Goal: Contribute content

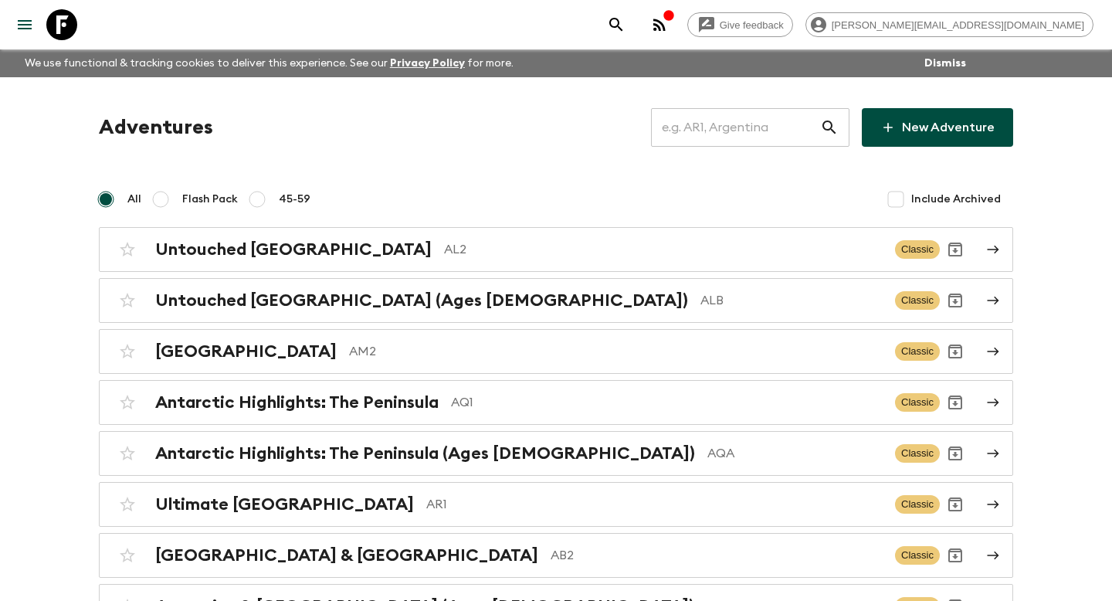
click at [771, 127] on input "text" at bounding box center [735, 127] width 169 height 43
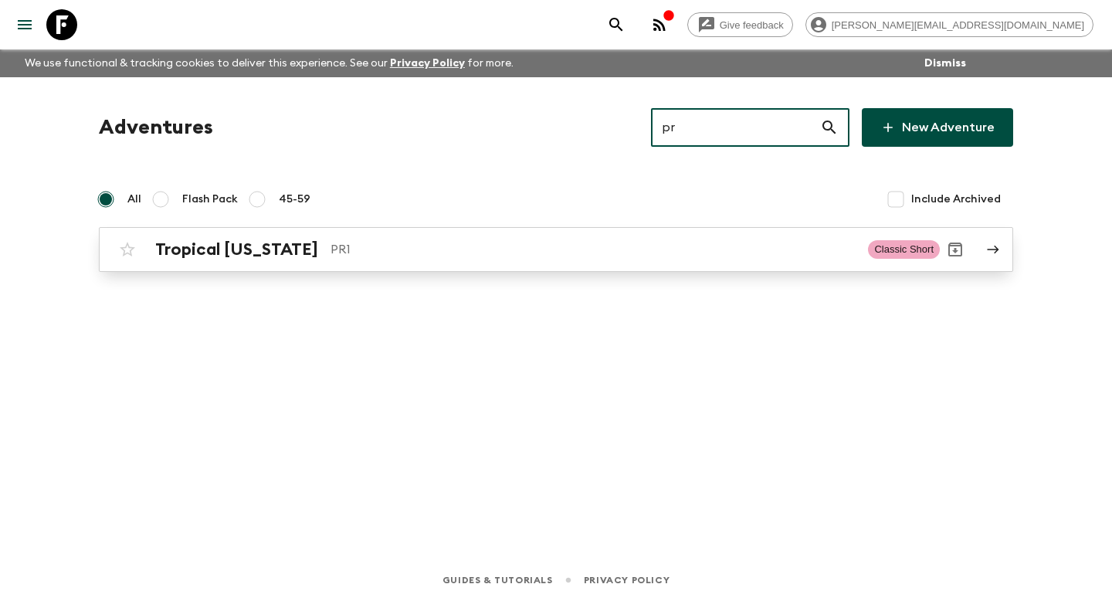
type input "pr"
click at [692, 269] on link "Tropical [US_STATE] PR1 Classic Short" at bounding box center [556, 249] width 914 height 45
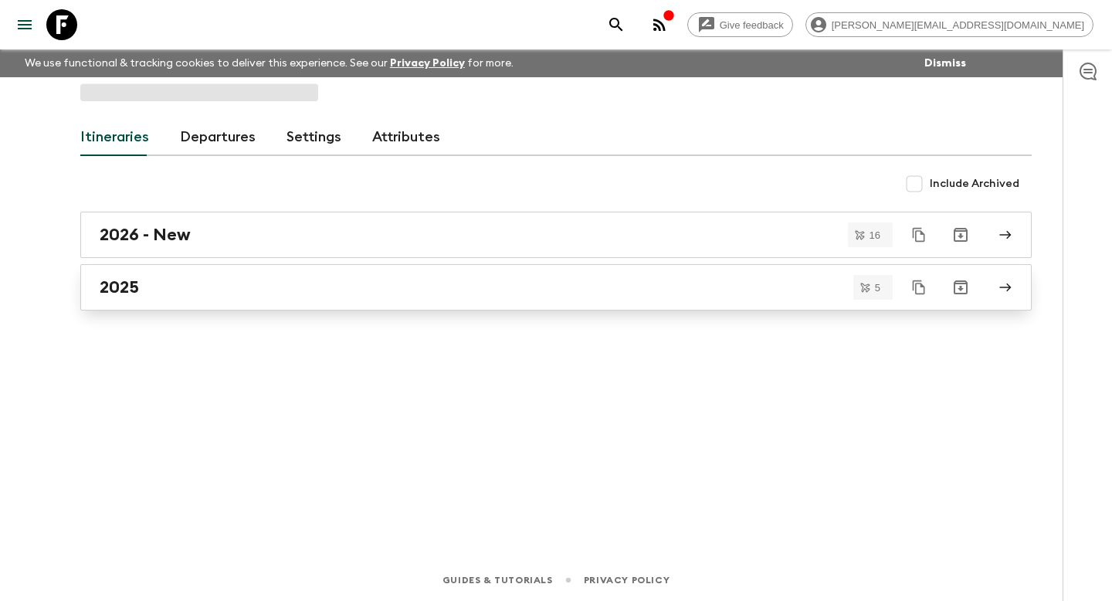
click at [249, 294] on div "2025" at bounding box center [541, 287] width 883 height 20
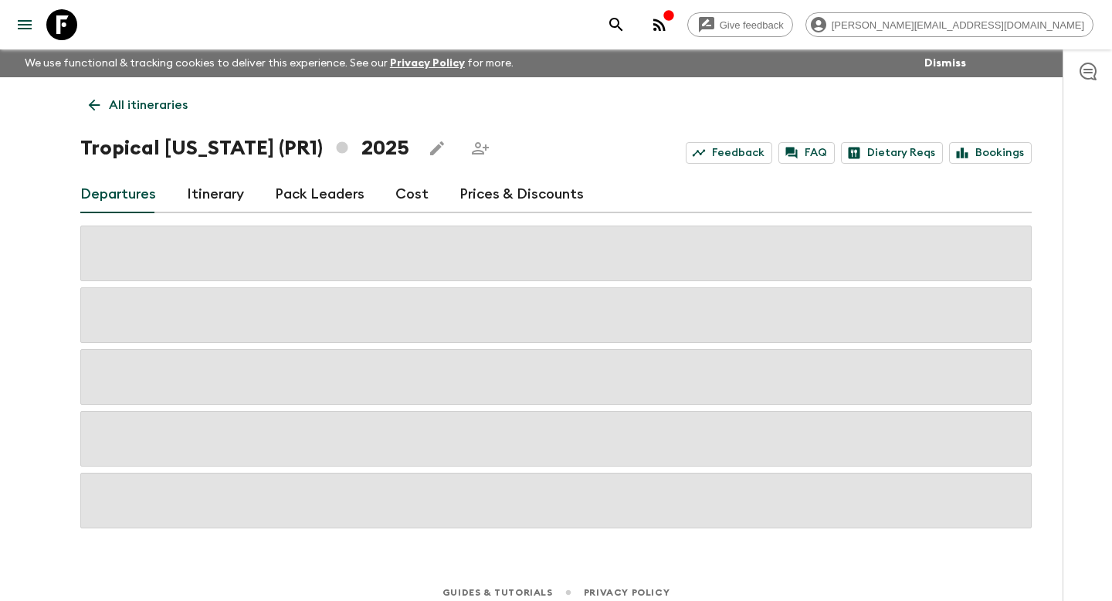
click at [212, 196] on link "Itinerary" at bounding box center [215, 194] width 57 height 37
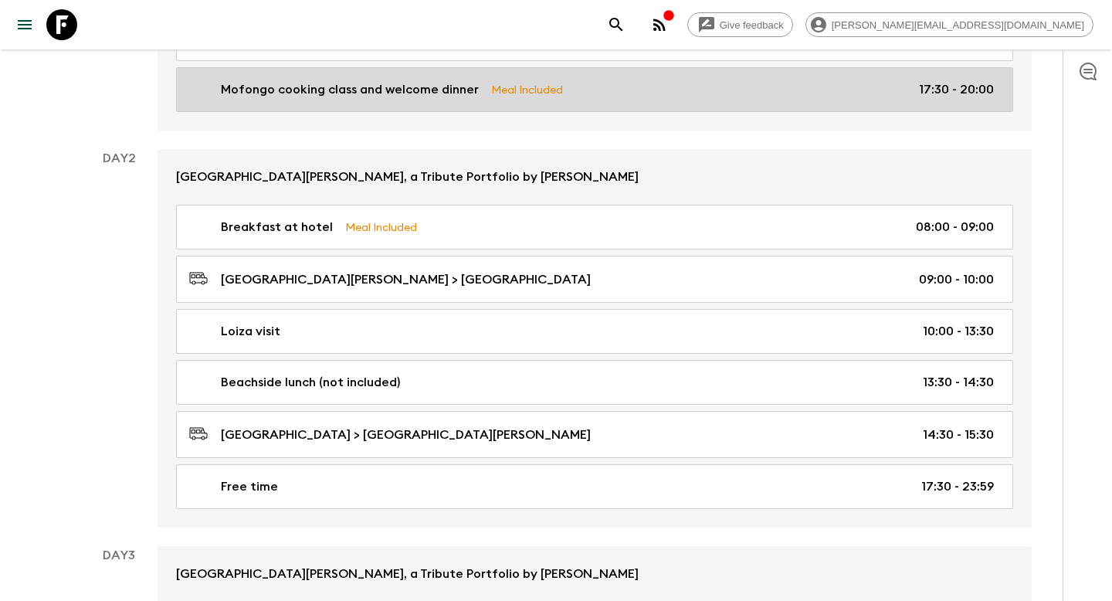
scroll to position [430, 0]
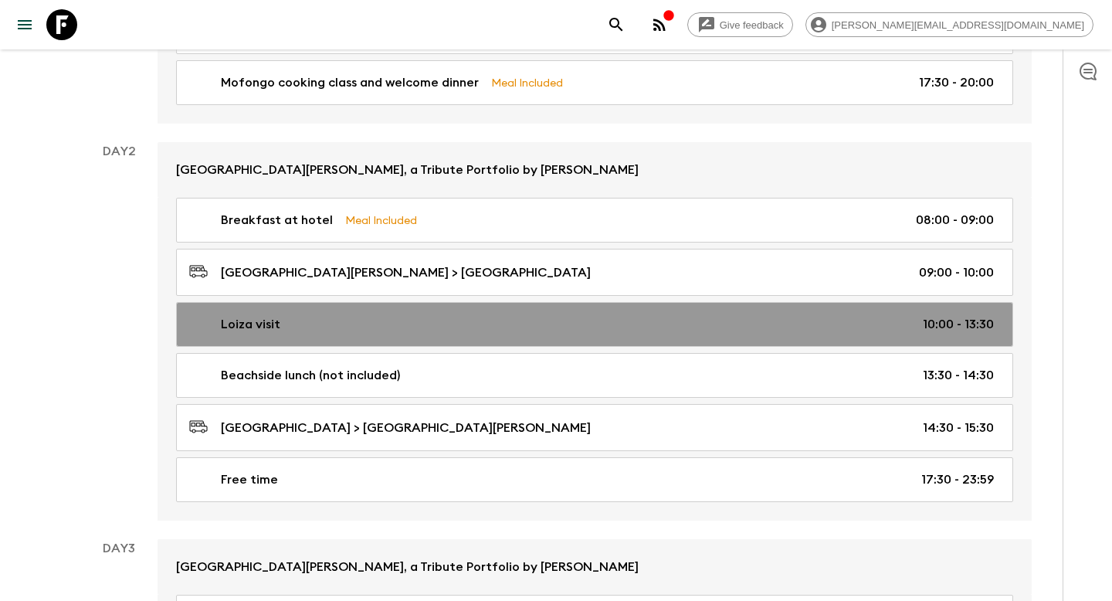
click at [269, 308] on link "Loiza visit 10:00 - 13:30" at bounding box center [594, 324] width 837 height 45
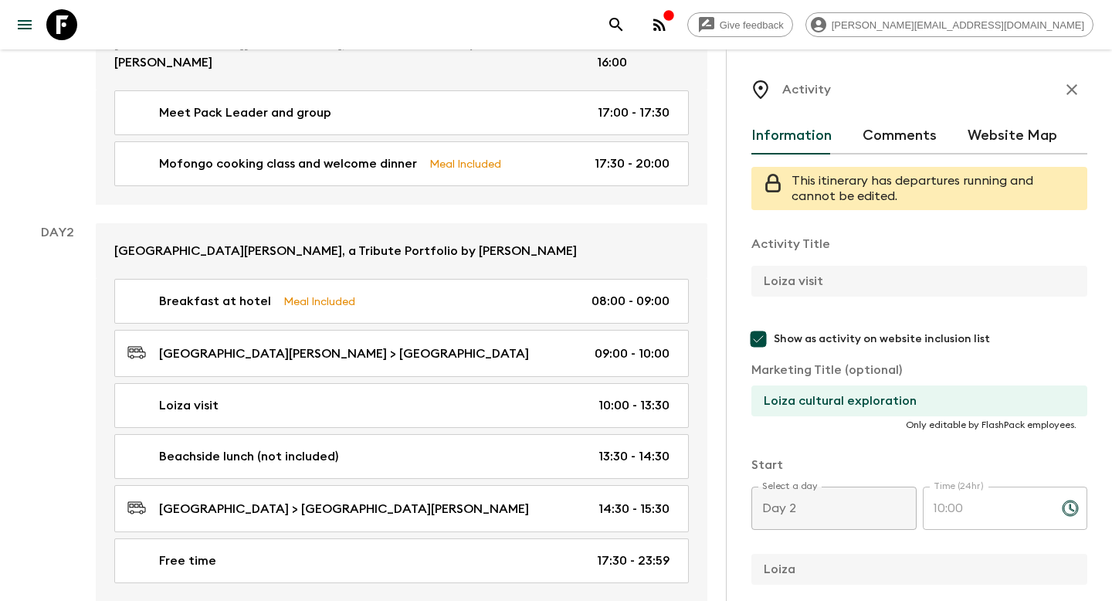
click at [1072, 92] on icon "button" at bounding box center [1071, 89] width 19 height 19
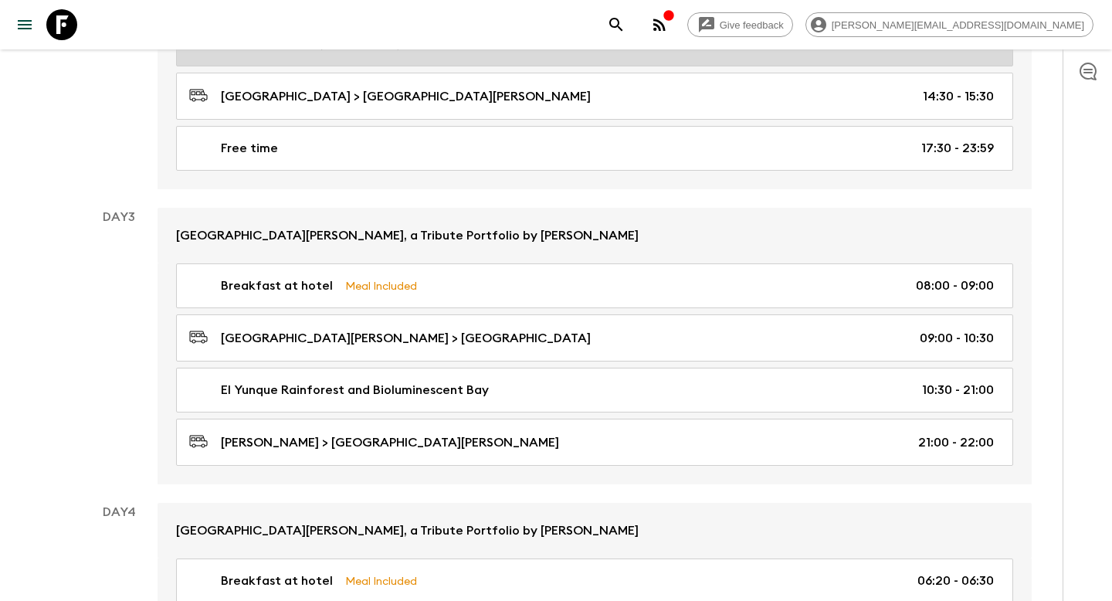
scroll to position [764, 0]
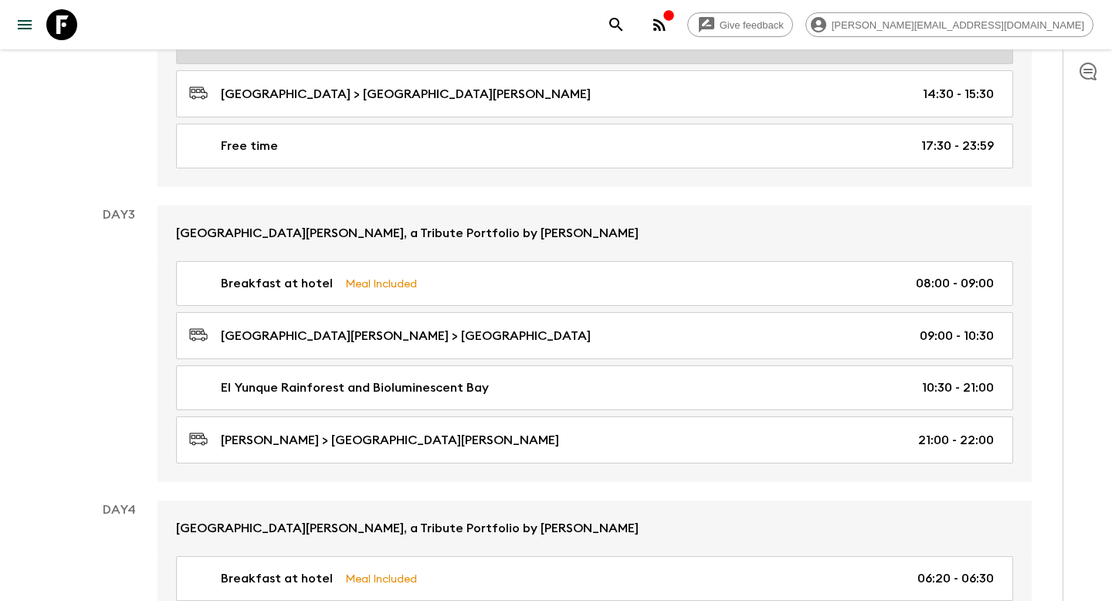
click at [547, 394] on div "El Yunque Rainforest and Bioluminescent Bay 10:30 - 21:00" at bounding box center [591, 387] width 805 height 19
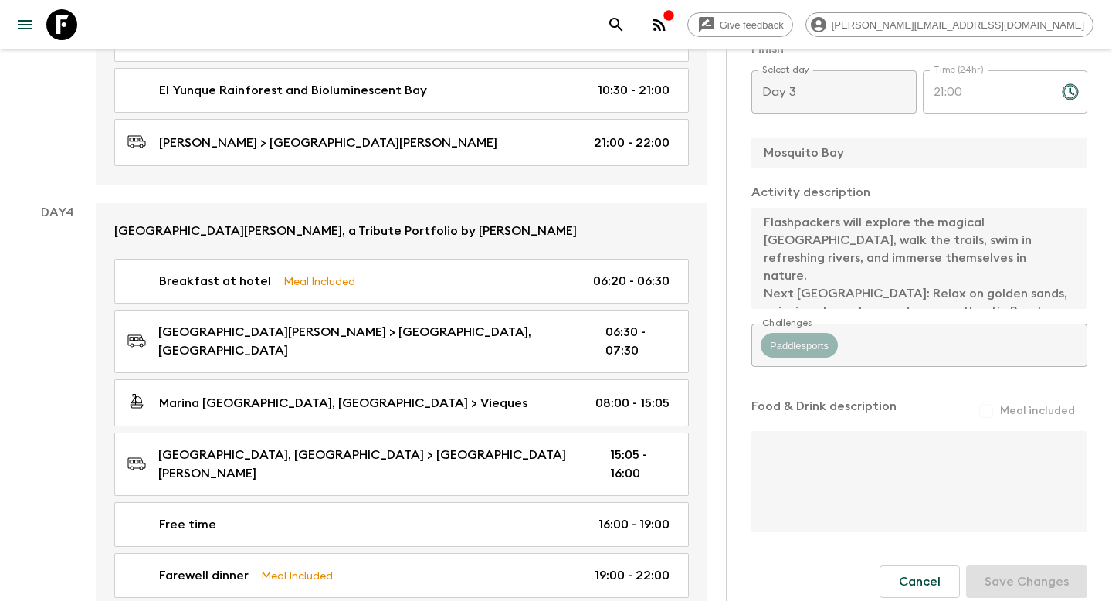
scroll to position [1144, 0]
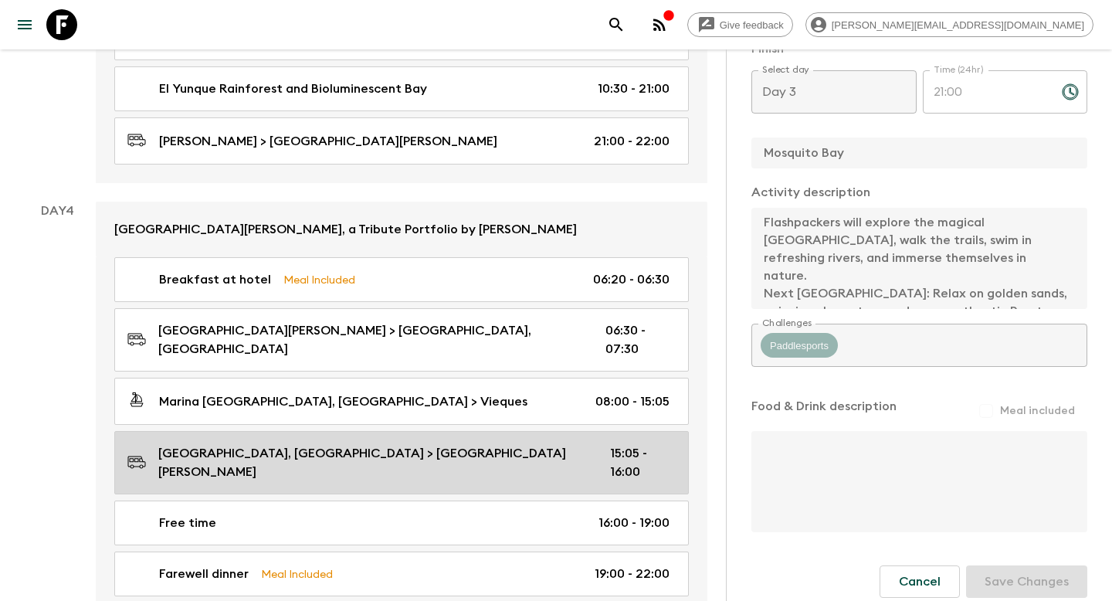
click at [419, 444] on p "[GEOGRAPHIC_DATA], [GEOGRAPHIC_DATA] > [GEOGRAPHIC_DATA][PERSON_NAME]" at bounding box center [371, 462] width 427 height 37
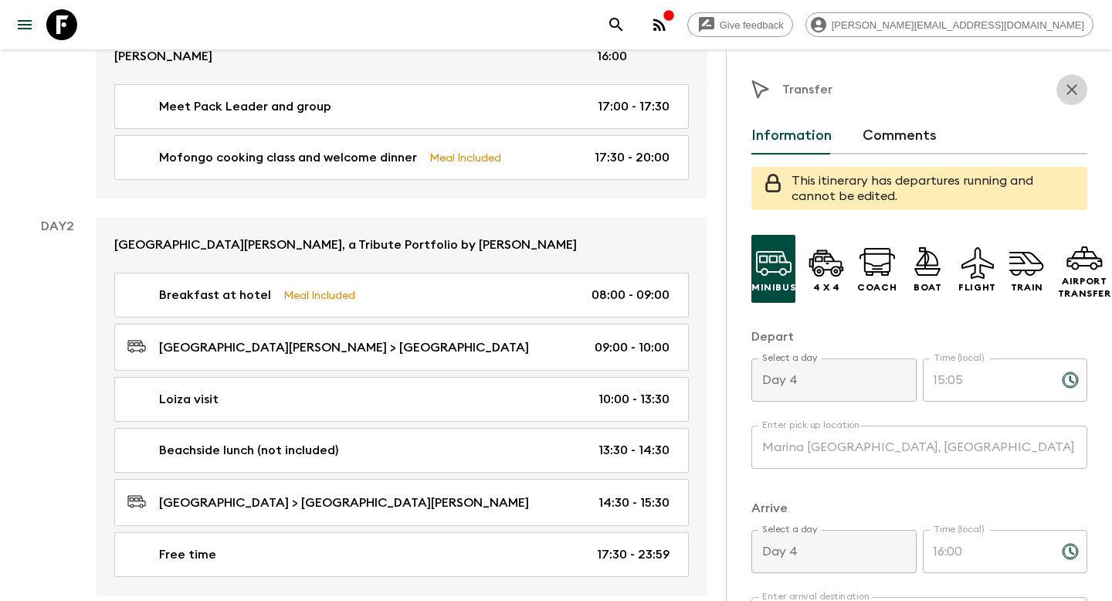
click at [1070, 97] on icon "button" at bounding box center [1071, 89] width 19 height 19
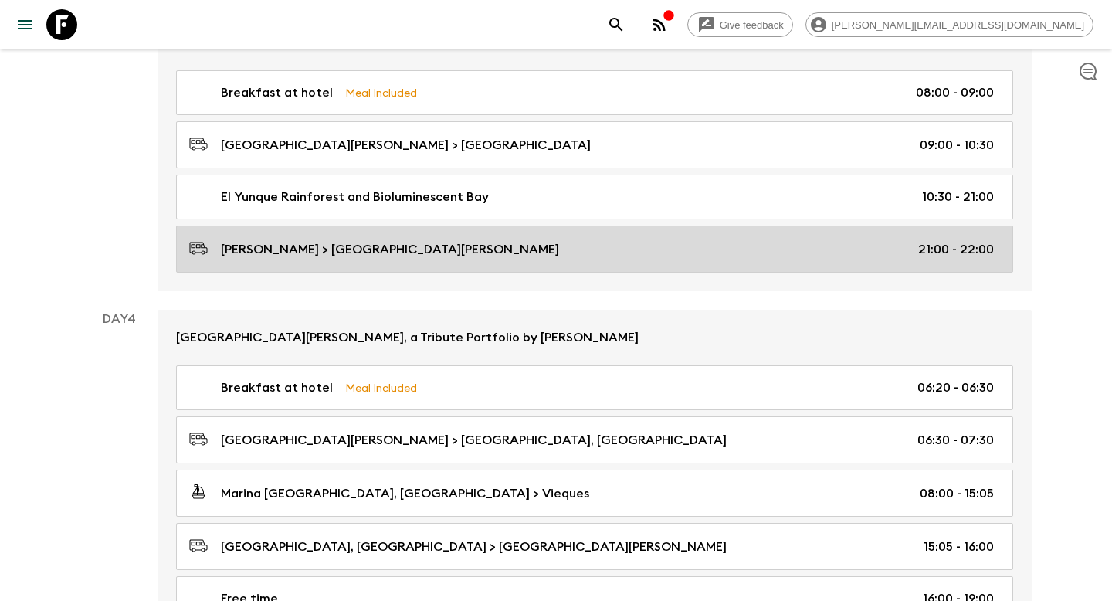
scroll to position [954, 0]
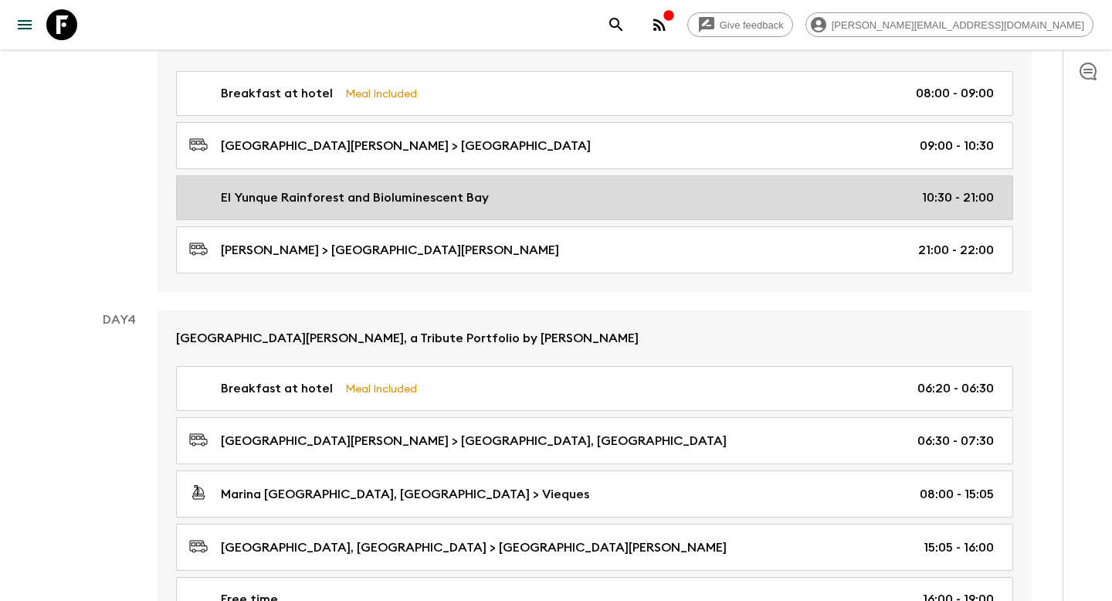
click at [750, 197] on div "El Yunque Rainforest and Bioluminescent Bay 10:30 - 21:00" at bounding box center [591, 197] width 805 height 19
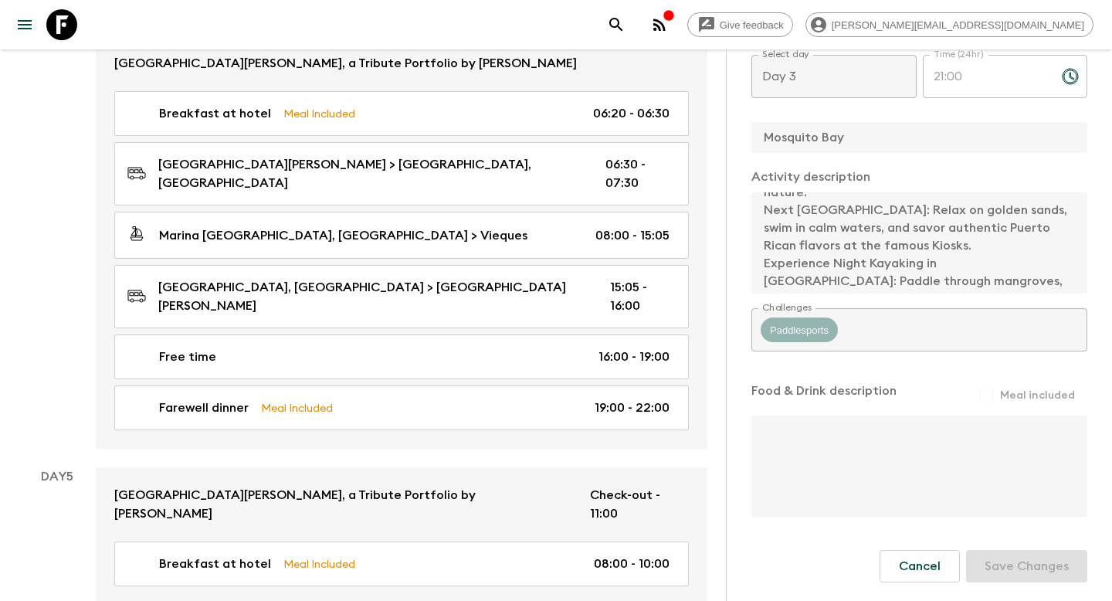
scroll to position [89, 0]
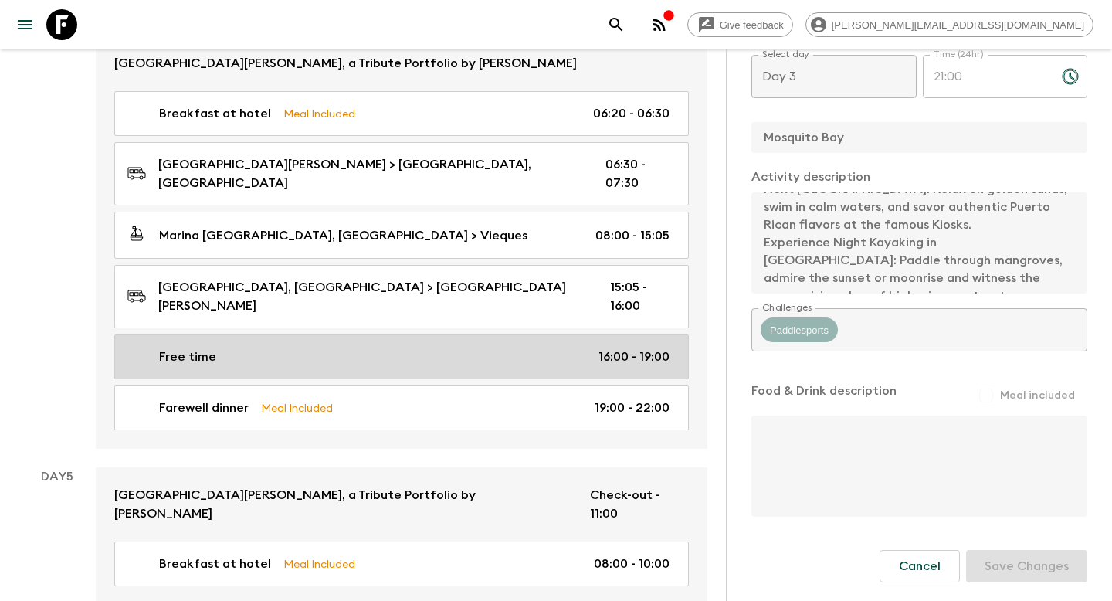
click at [459, 347] on div "Free time 16:00 - 19:00" at bounding box center [398, 356] width 542 height 19
type input "Free time"
type input "Catamaran adventure with snorkeling"
type input "[GEOGRAPHIC_DATA][PERSON_NAME]"
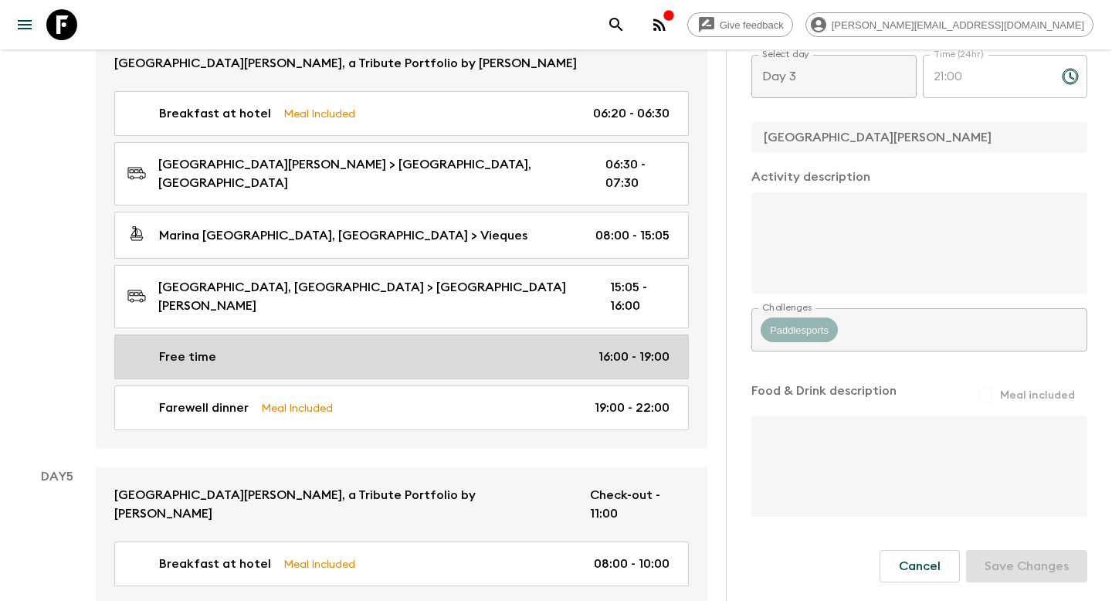
type input "Day 4"
type input "16:00"
type input "Day 4"
type input "19:00"
